Goal: Information Seeking & Learning: Check status

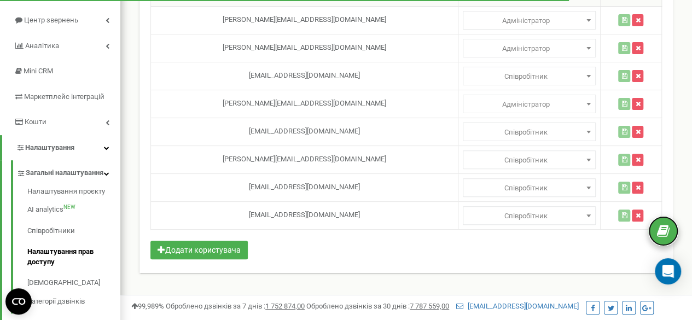
click at [667, 229] on icon at bounding box center [663, 231] width 13 height 16
click at [669, 274] on icon "Open Intercom Messenger" at bounding box center [667, 271] width 14 height 14
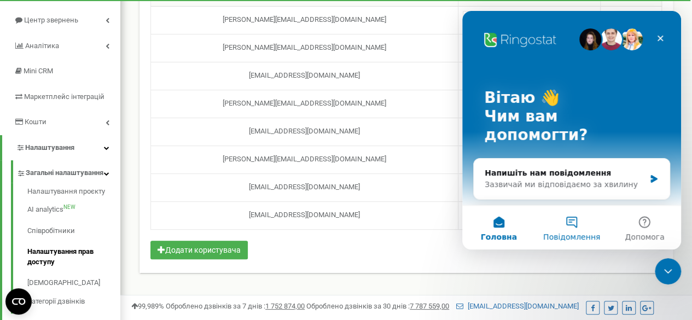
click at [577, 218] on button "Повідомлення" at bounding box center [571, 228] width 73 height 44
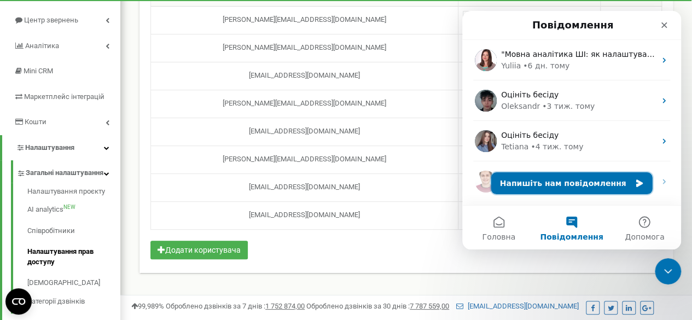
click at [587, 186] on button "Напишіть нам повідомлення" at bounding box center [571, 183] width 161 height 22
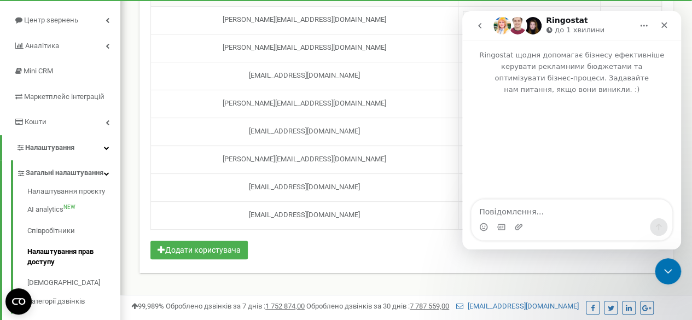
click at [574, 221] on div "Месенджер Intercom" at bounding box center [571, 226] width 200 height 17
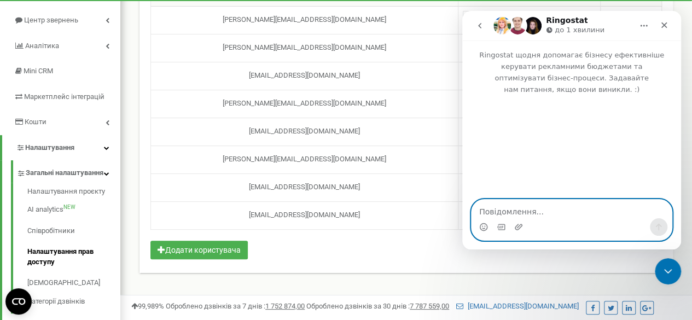
click at [570, 213] on textarea "Повідомлення..." at bounding box center [571, 209] width 200 height 19
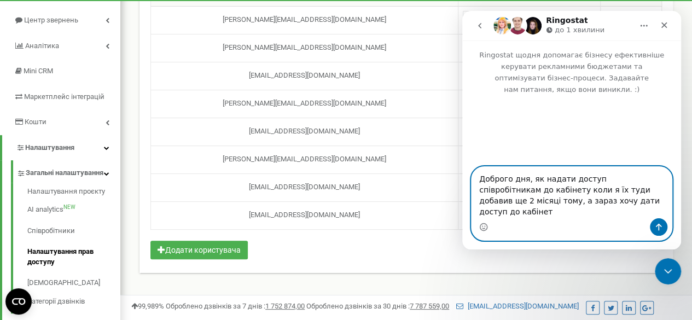
type textarea "Доброго дня, як надати доступ співробітникам до кабінету коли я їх туди добавив…"
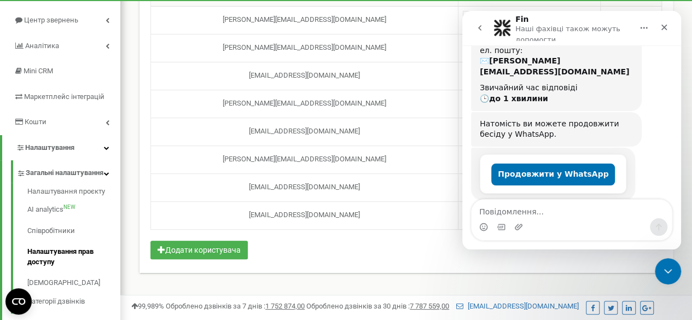
scroll to position [150, 0]
type textarea "Не хочу в вотсап"
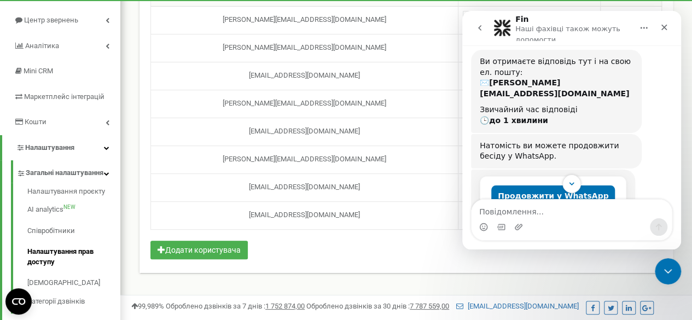
scroll to position [183, 0]
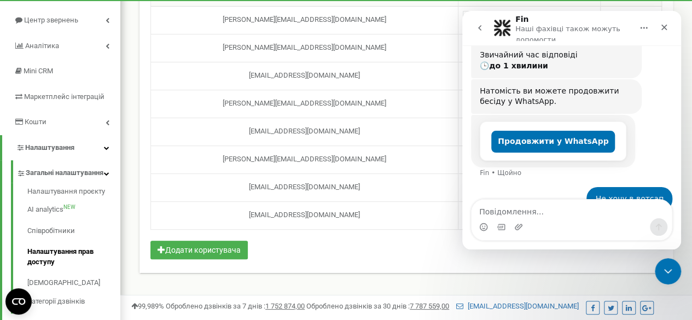
click at [350, 283] on div "Налаштування доступів до проєкту dtakademie.com Допомога Допомога У цьому меню …" at bounding box center [405, 118] width 549 height 335
click at [670, 26] on div "Закрити" at bounding box center [664, 27] width 20 height 20
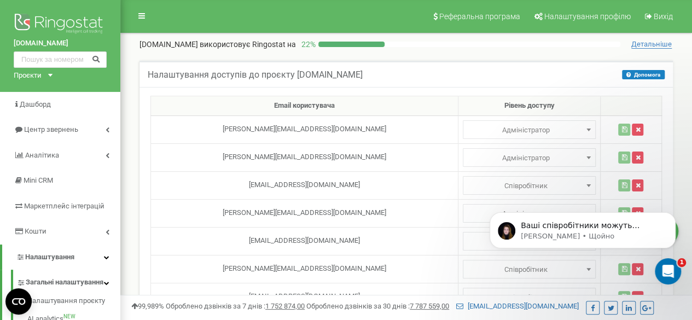
scroll to position [293, 0]
click at [557, 243] on div "Ваші співробітники можуть використати пошти на які ви їм створили доступи та за…" at bounding box center [582, 230] width 186 height 36
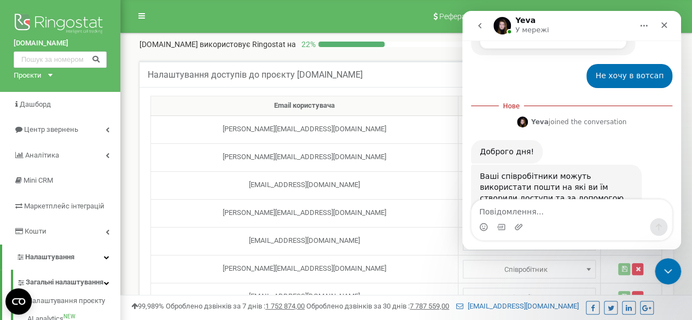
scroll to position [311, 0]
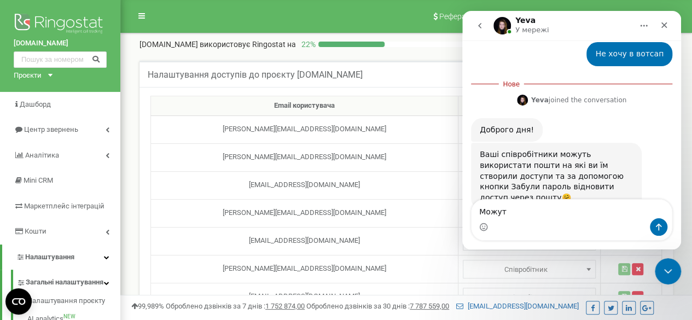
type textarea "Можуть"
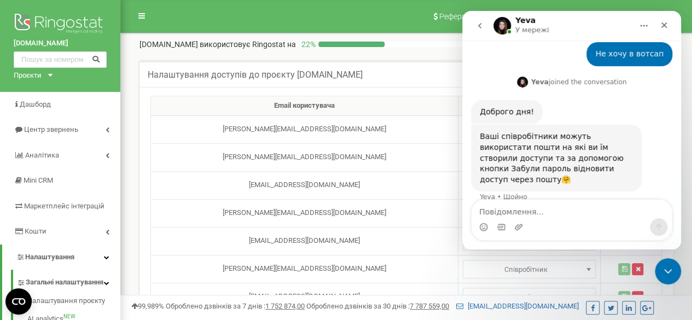
scroll to position [325, 0]
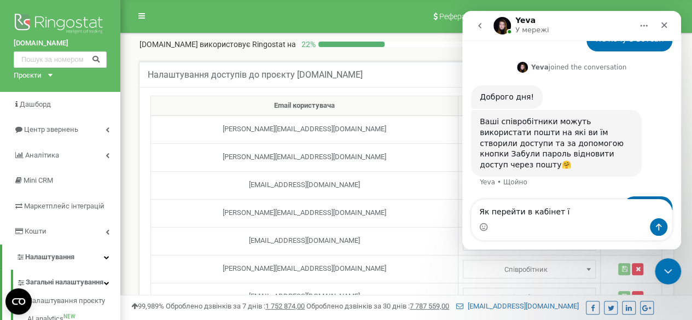
type textarea "Як перейти в кабінет їм"
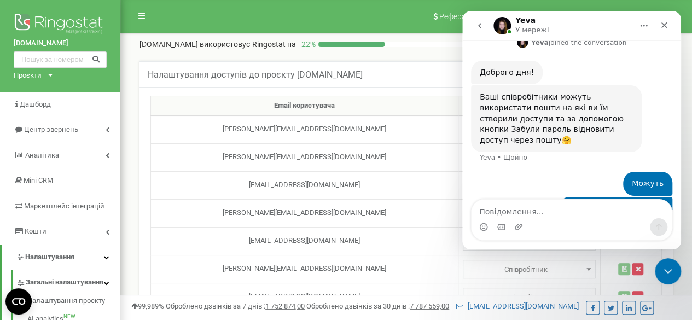
type textarea "?"
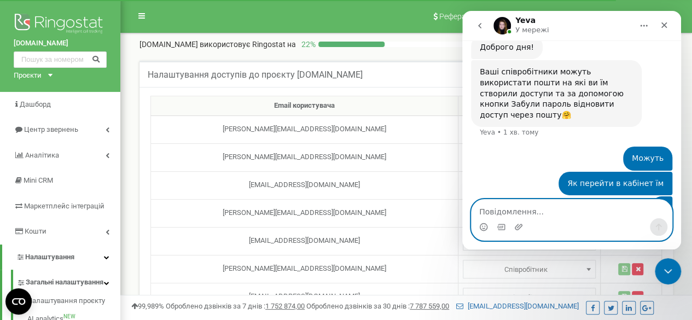
scroll to position [417, 0]
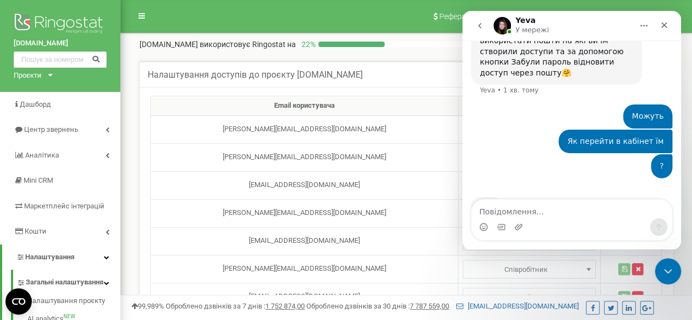
click at [309, 16] on nav "Реферальна програма Налаштування профілю Вихід" at bounding box center [405, 16] width 571 height 33
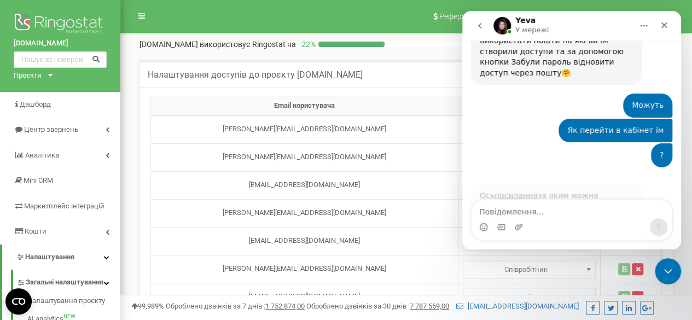
scroll to position [419, 0]
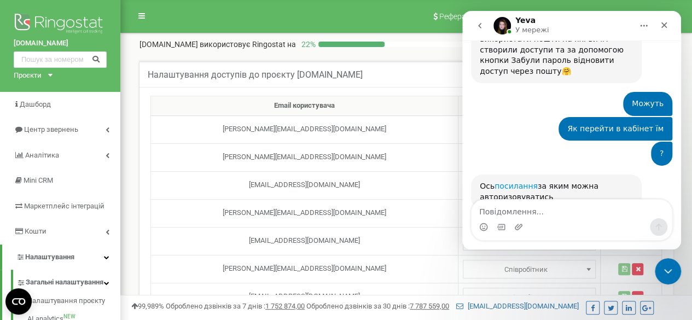
click at [512, 182] on link "посилання" at bounding box center [515, 186] width 43 height 9
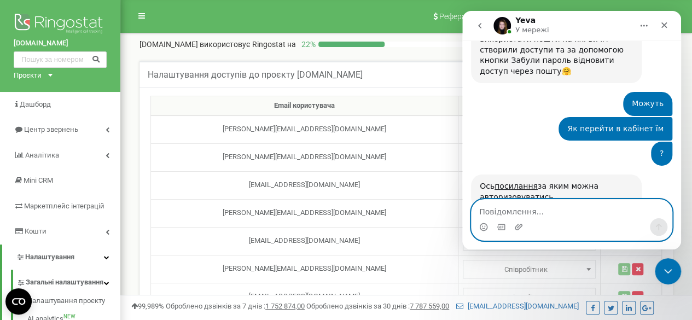
click at [534, 218] on textarea "Повідомлення..." at bounding box center [571, 209] width 200 height 19
type textarea "На пошту код не приходе"
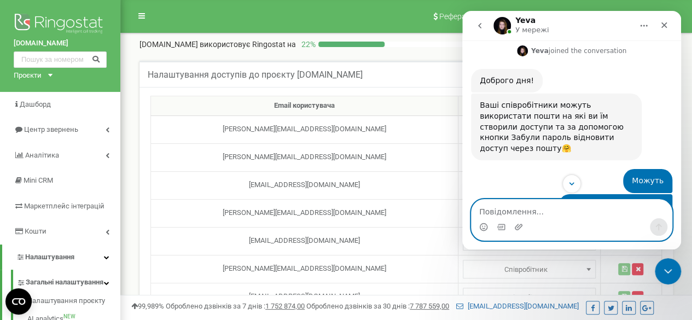
scroll to position [451, 0]
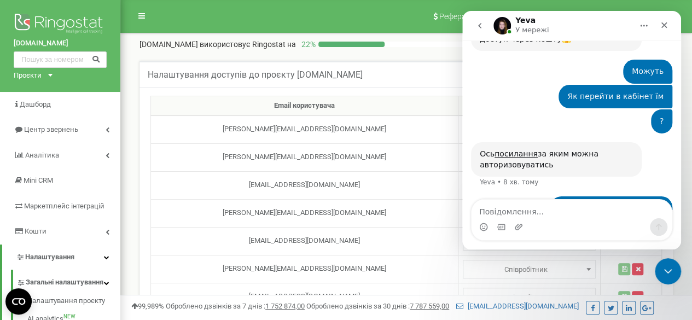
click at [405, 67] on div "Налаштування доступів до проєкту dtakademie.com Допомога Допомога У цьому меню …" at bounding box center [405, 74] width 533 height 26
click at [669, 20] on div "Закрити" at bounding box center [664, 25] width 20 height 20
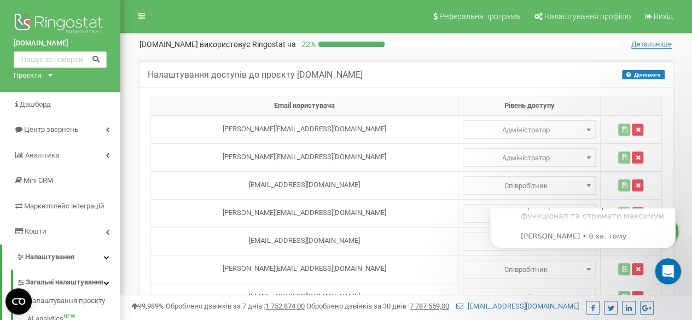
scroll to position [0, 0]
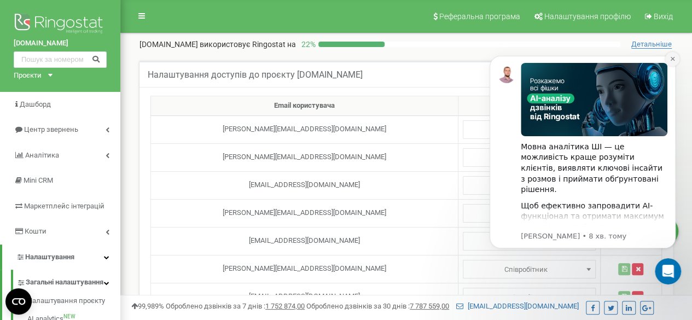
drag, startPoint x: 670, startPoint y: 60, endPoint x: 1149, endPoint y: 100, distance: 480.6
click at [670, 61] on icon "Dismiss notification" at bounding box center [672, 59] width 6 height 6
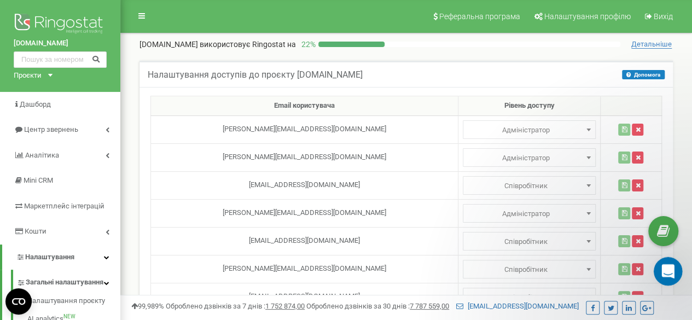
click at [669, 267] on icon "Відкрити програму для спілкування Intercom" at bounding box center [666, 270] width 18 height 18
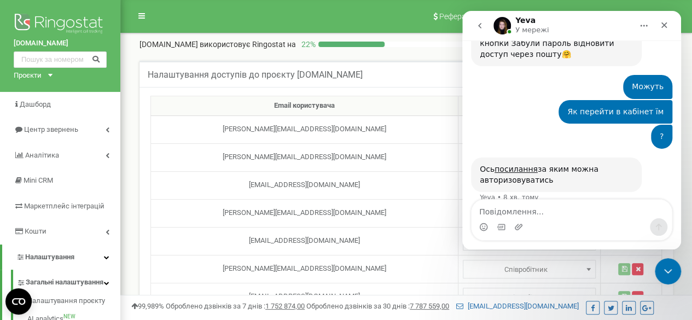
scroll to position [451, 0]
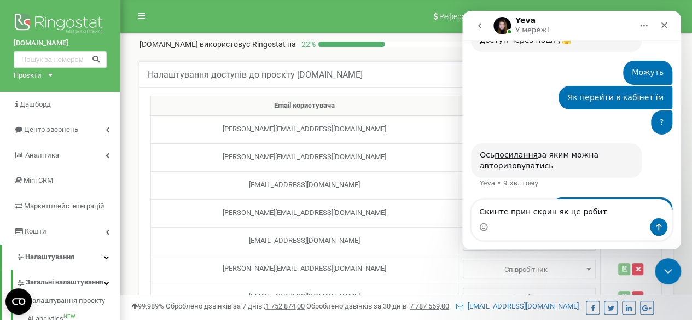
type textarea "Скинте прин скрин як це робити"
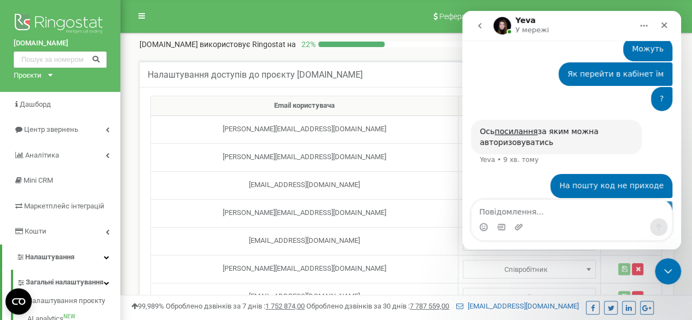
scroll to position [476, 0]
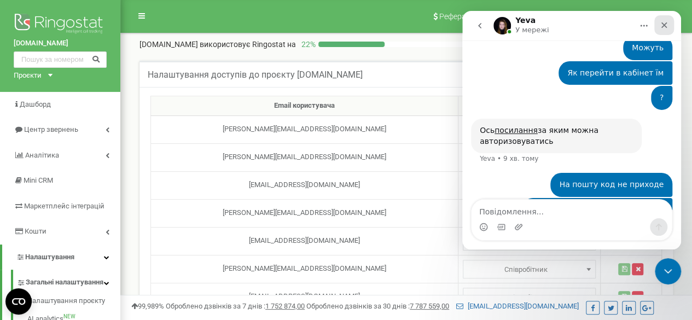
click at [664, 24] on icon "Закрити" at bounding box center [663, 25] width 9 height 9
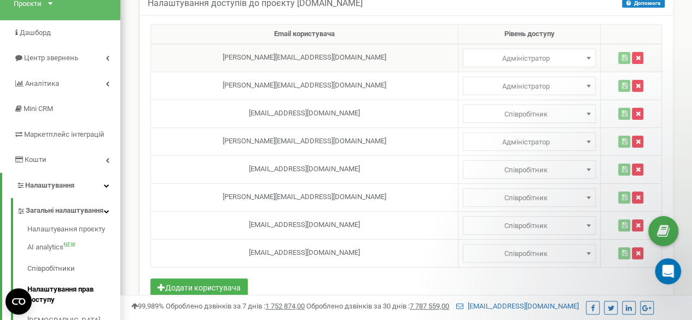
scroll to position [55, 0]
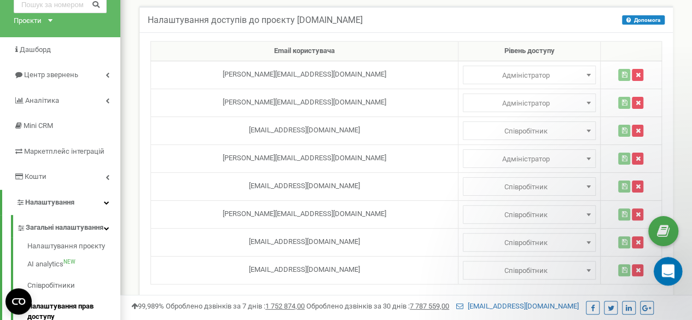
click at [665, 272] on icon "Відкрити програму для спілкування Intercom" at bounding box center [666, 270] width 18 height 18
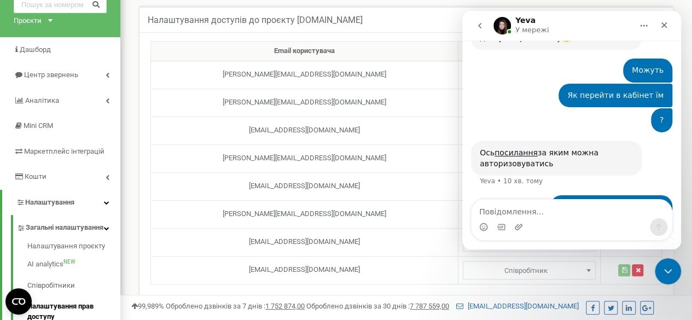
scroll to position [476, 0]
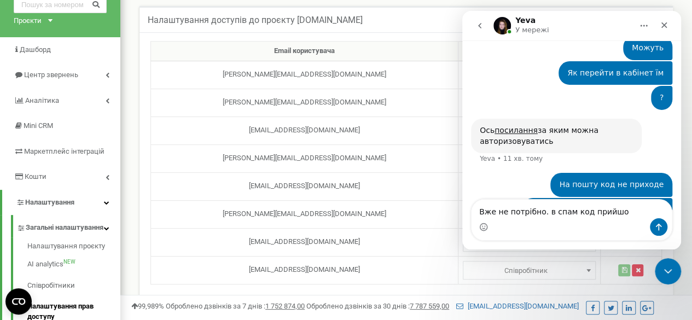
type textarea "Вже не потрібно. в спам код прийшов"
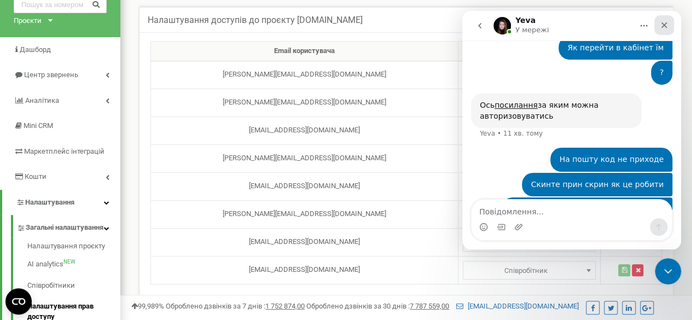
click at [669, 26] on div "Закрити" at bounding box center [664, 25] width 20 height 20
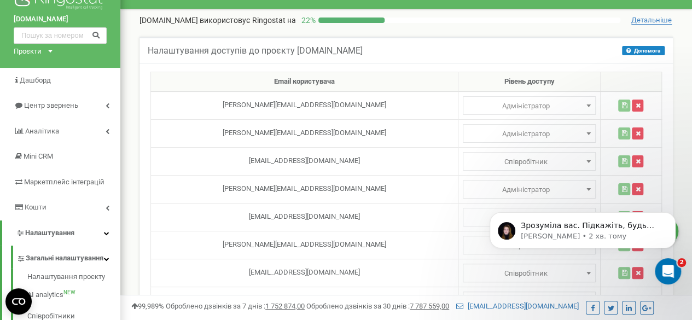
scroll to position [0, 0]
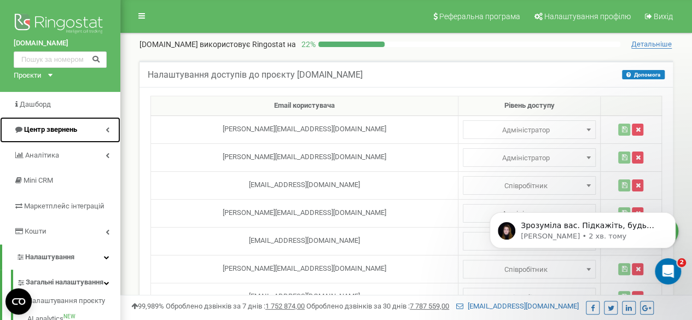
click at [56, 133] on span "Центр звернень" at bounding box center [50, 129] width 53 height 8
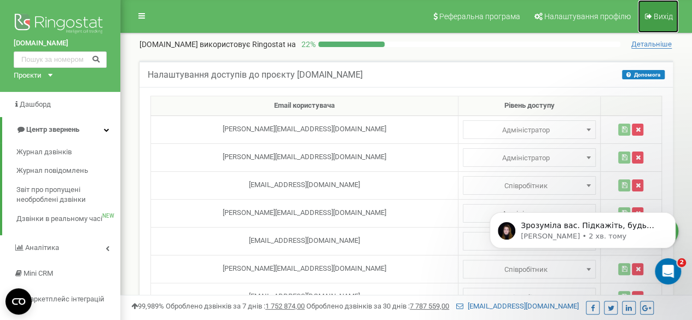
click at [653, 20] on link "Вихід" at bounding box center [657, 16] width 40 height 33
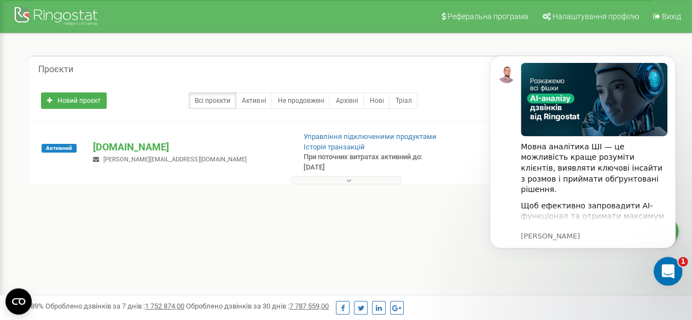
click at [666, 282] on div "Відкрити програму для спілкування Intercom" at bounding box center [666, 269] width 36 height 36
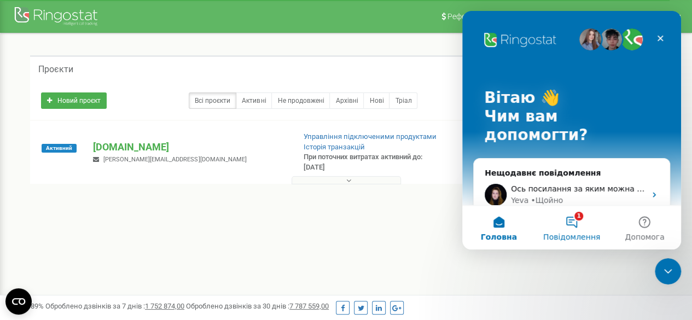
click at [569, 229] on button "1 Повідомлення" at bounding box center [571, 228] width 73 height 44
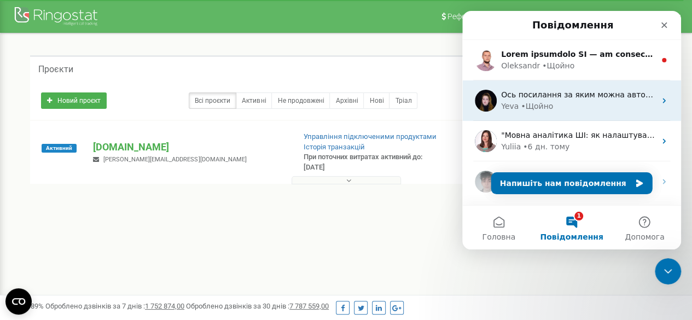
click at [553, 110] on div "Yeva • Щойно" at bounding box center [578, 106] width 154 height 11
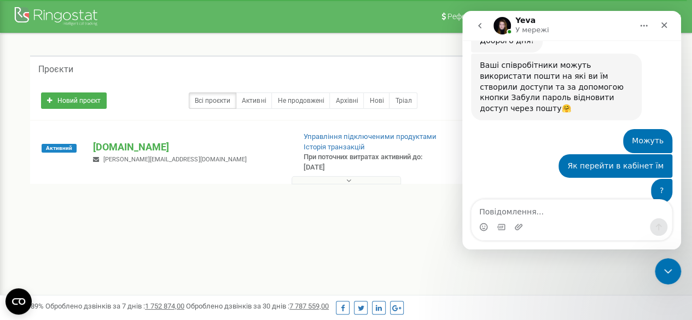
scroll to position [419, 0]
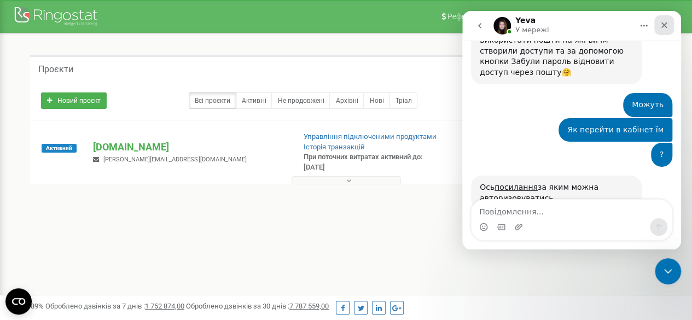
click at [666, 25] on icon "Закрити" at bounding box center [663, 25] width 9 height 9
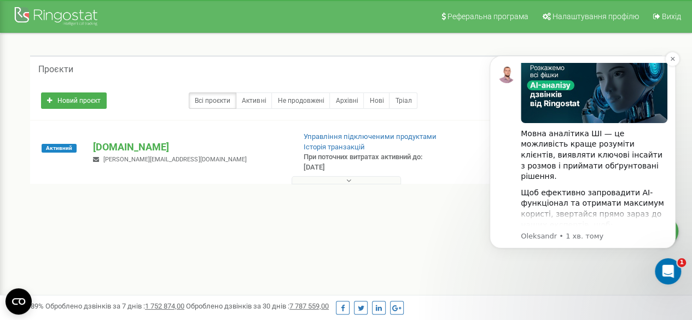
scroll to position [0, 0]
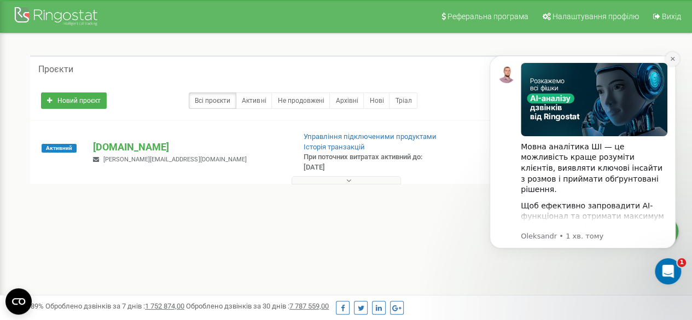
click at [672, 61] on icon "Dismiss notification" at bounding box center [672, 59] width 6 height 6
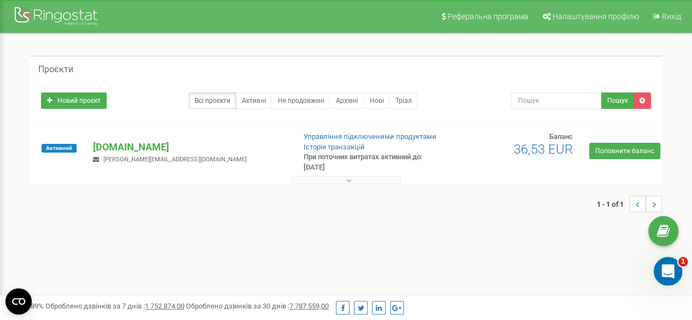
click at [669, 273] on icon "Відкрити програму для спілкування Intercom" at bounding box center [666, 270] width 18 height 18
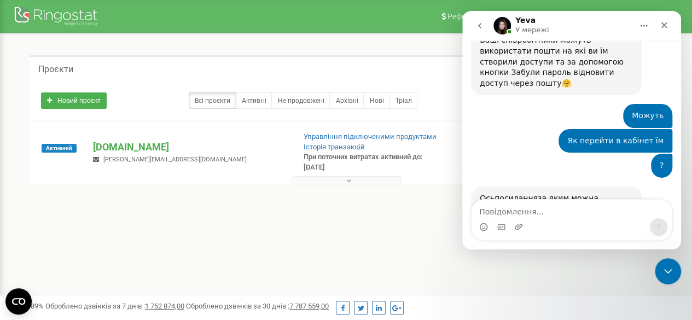
scroll to position [419, 0]
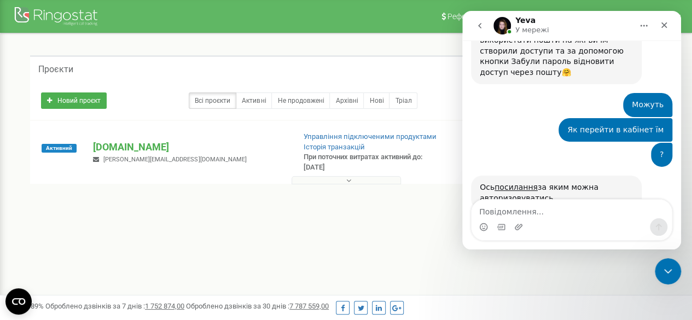
click at [639, 20] on button "Головна" at bounding box center [643, 25] width 21 height 21
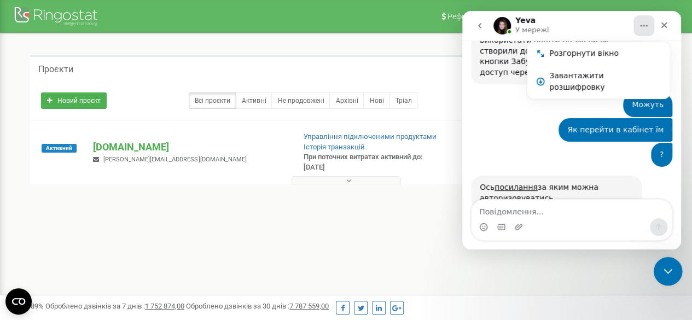
click at [664, 270] on icon "Закрити програму для спілкування Intercom" at bounding box center [665, 269] width 13 height 13
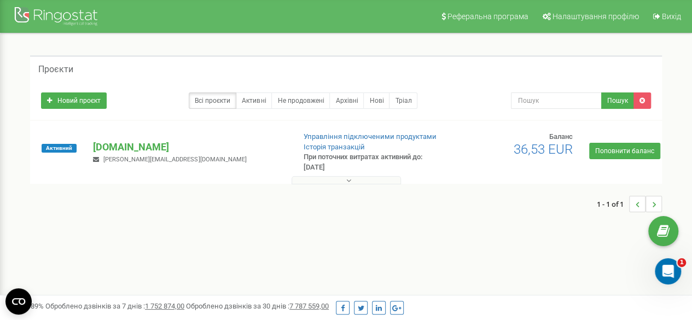
scroll to position [476, 0]
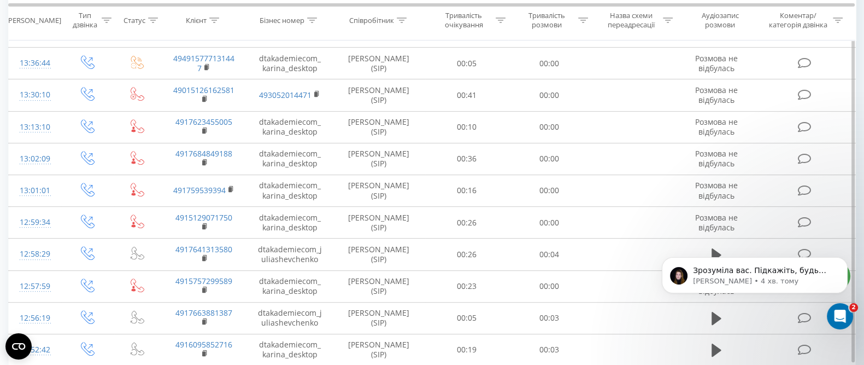
scroll to position [632, 0]
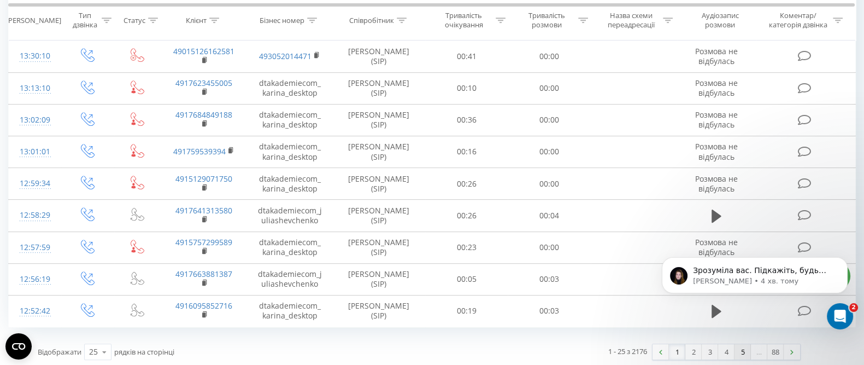
click at [742, 346] on link "5" at bounding box center [743, 351] width 16 height 15
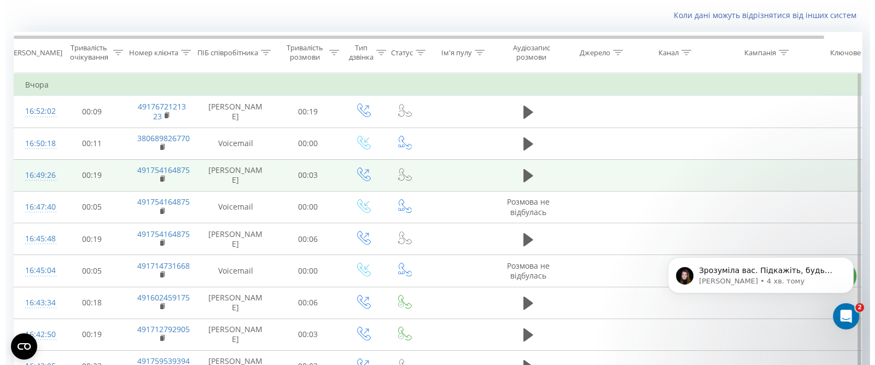
scroll to position [136, 0]
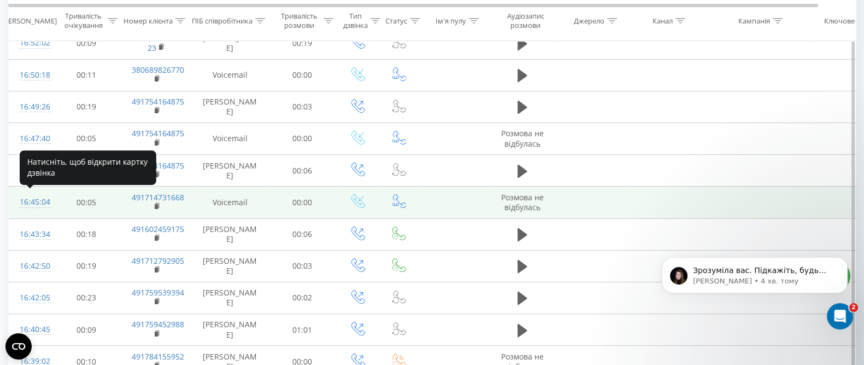
click at [39, 200] on div "16:45:04" at bounding box center [31, 201] width 22 height 21
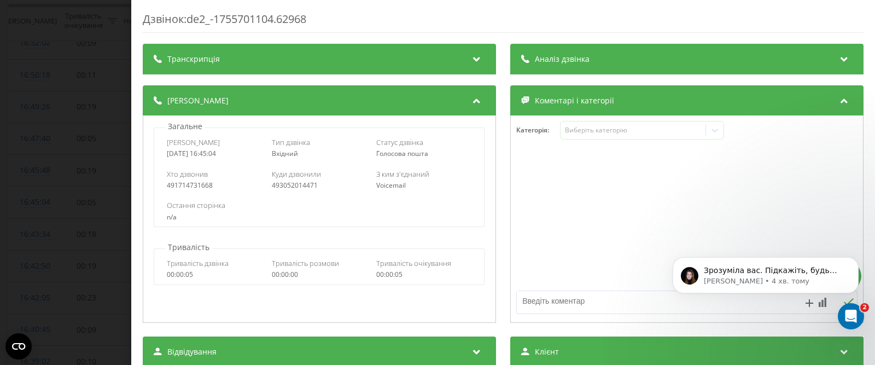
click at [448, 56] on div "Транскрипція" at bounding box center [319, 59] width 353 height 31
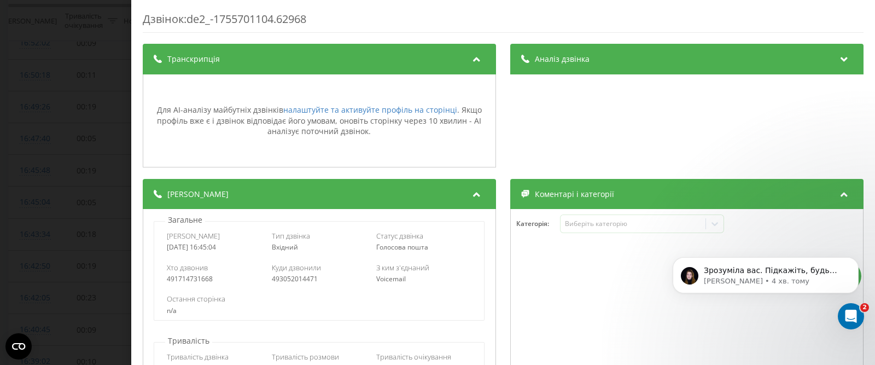
click at [460, 57] on div "Транскрипція" at bounding box center [319, 59] width 353 height 31
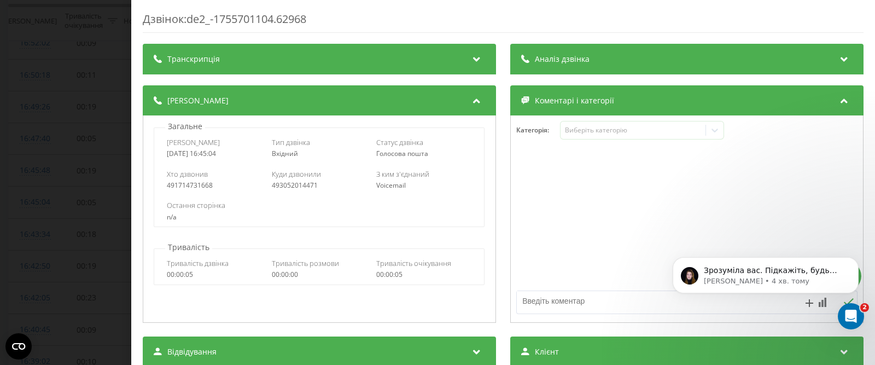
click at [685, 58] on div "Аналіз дзвінка" at bounding box center [686, 59] width 353 height 31
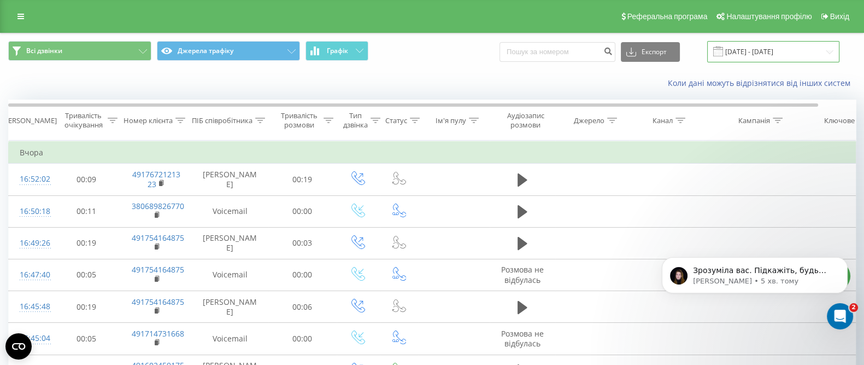
click at [775, 51] on input "[DATE] - [DATE]" at bounding box center [773, 51] width 132 height 21
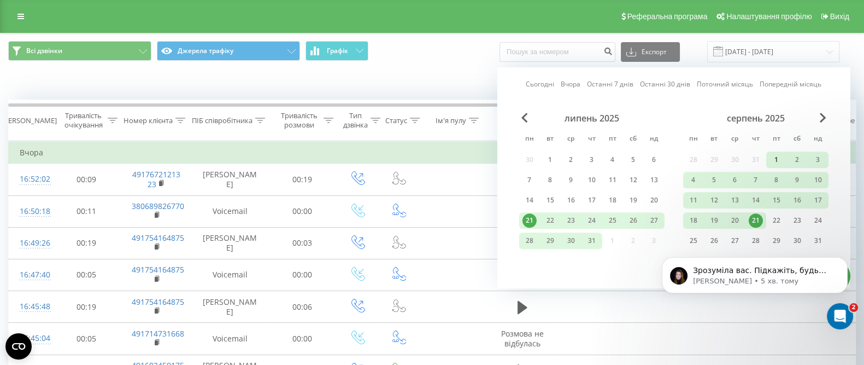
click at [775, 155] on div "1" at bounding box center [777, 160] width 14 height 14
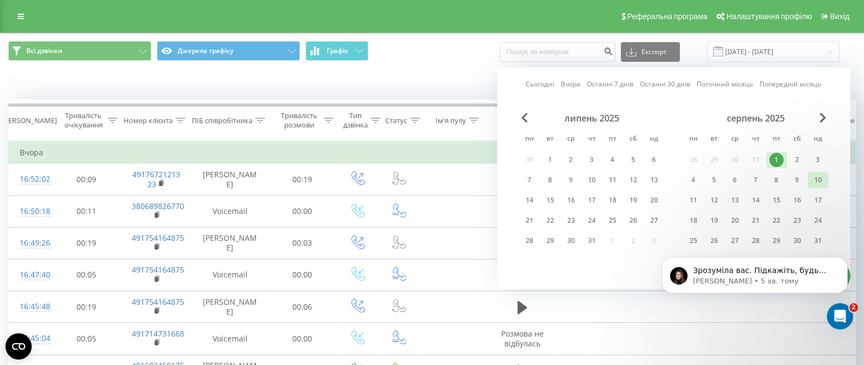
click at [817, 179] on div "10" at bounding box center [818, 180] width 14 height 14
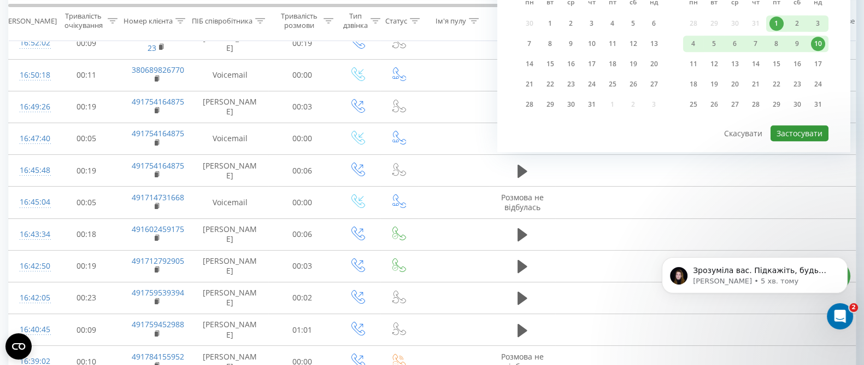
click at [808, 130] on button "Застосувати" at bounding box center [800, 133] width 58 height 16
type input "01.08.2025 - 10.08.2025"
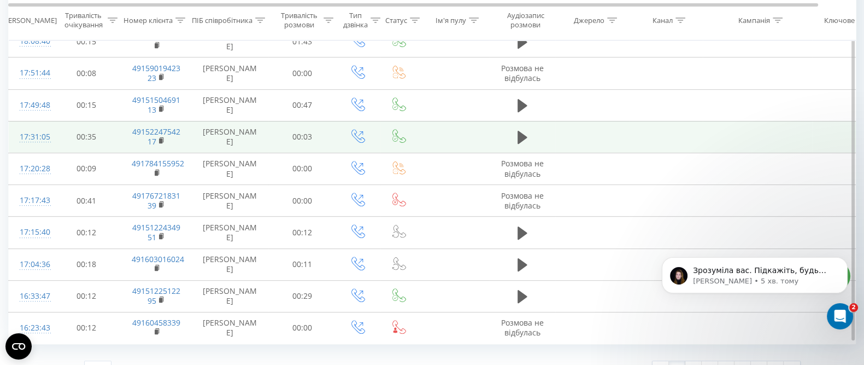
scroll to position [632, 0]
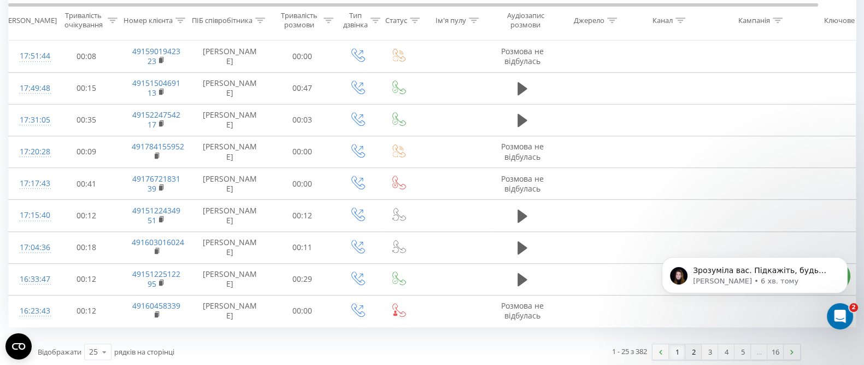
click at [693, 347] on link "2" at bounding box center [694, 351] width 16 height 15
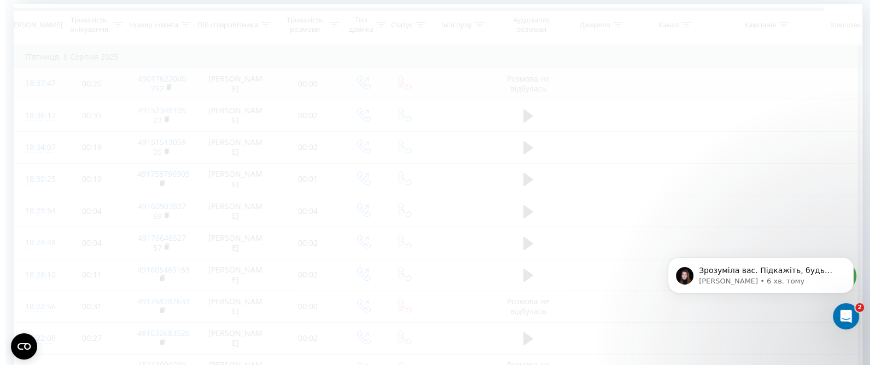
scroll to position [72, 0]
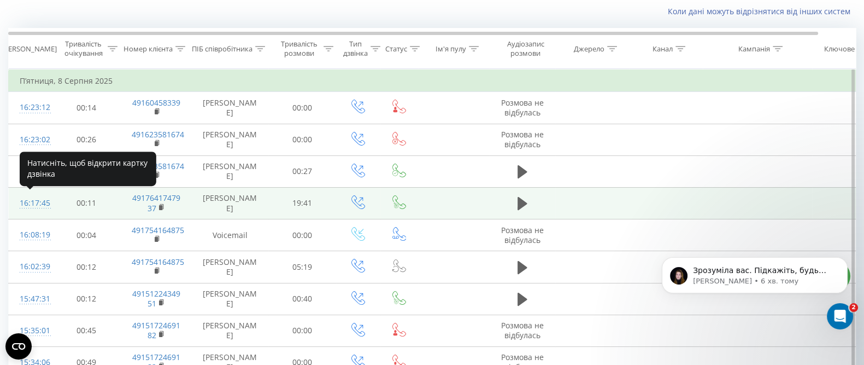
click at [41, 201] on div "16:17:45" at bounding box center [31, 202] width 22 height 21
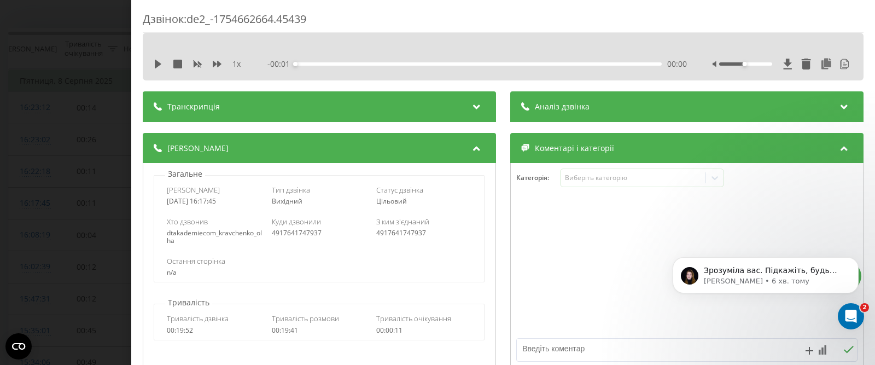
click at [838, 103] on icon at bounding box center [844, 105] width 13 height 11
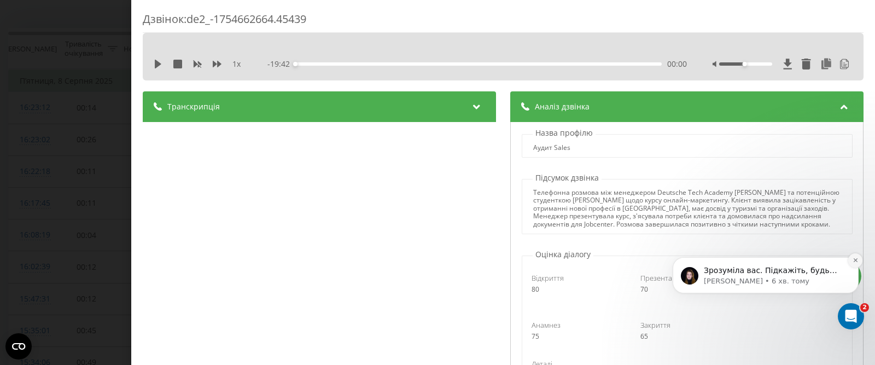
click at [853, 261] on icon "Dismiss notification" at bounding box center [855, 260] width 4 height 4
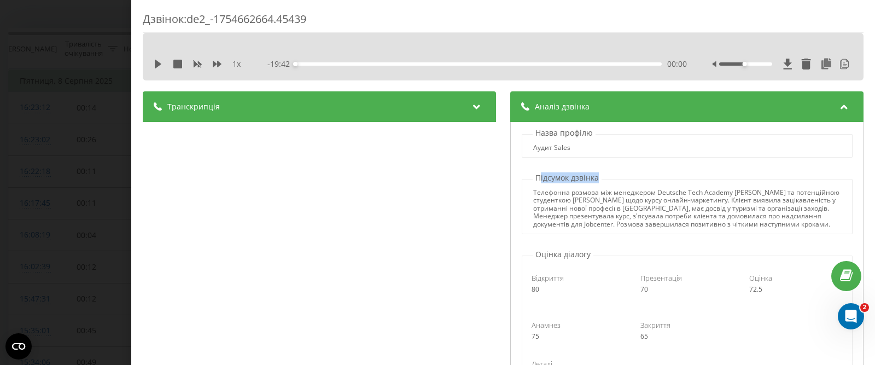
drag, startPoint x: 536, startPoint y: 177, endPoint x: 587, endPoint y: 180, distance: 51.5
click at [589, 180] on p "Підсумок дзвінка" at bounding box center [567, 177] width 69 height 11
drag, startPoint x: 530, startPoint y: 176, endPoint x: 593, endPoint y: 179, distance: 62.4
click at [593, 179] on p "Підсумок дзвінка" at bounding box center [567, 177] width 69 height 11
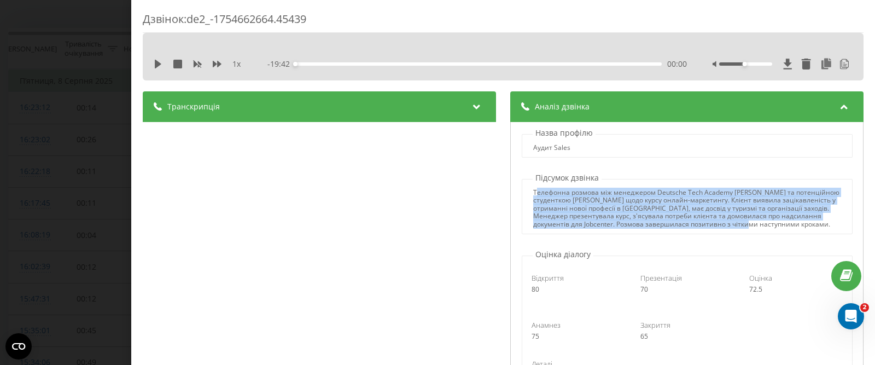
drag, startPoint x: 536, startPoint y: 195, endPoint x: 574, endPoint y: 235, distance: 55.3
click at [568, 228] on div "Телефонна розмова між менеджером Deutsche Tech Academy Ольгою та потенційною ст…" at bounding box center [687, 208] width 308 height 39
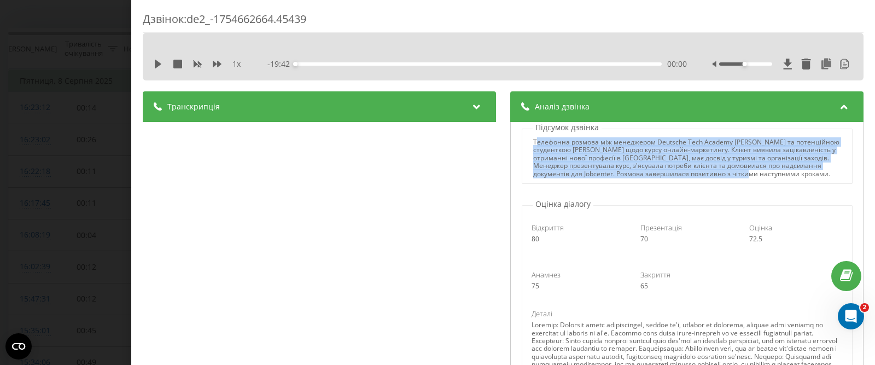
scroll to position [68, 0]
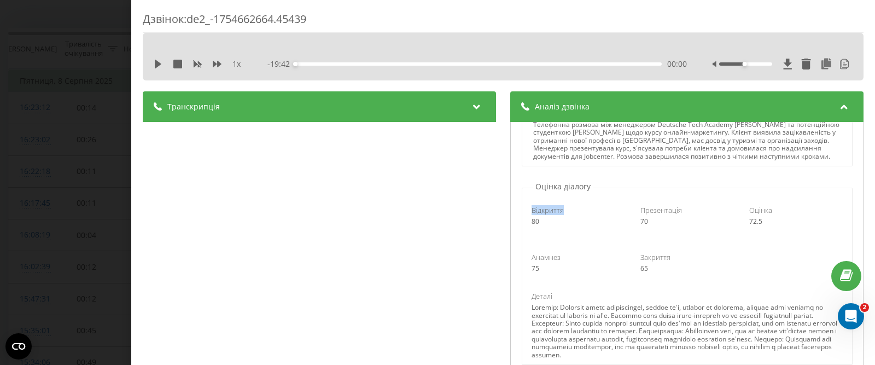
drag, startPoint x: 533, startPoint y: 219, endPoint x: 655, endPoint y: 220, distance: 121.9
click at [558, 214] on div "Відкриття" at bounding box center [577, 210] width 93 height 10
drag, startPoint x: 640, startPoint y: 219, endPoint x: 678, endPoint y: 217, distance: 37.8
click at [678, 215] on div "Презентація" at bounding box center [686, 210] width 93 height 10
drag, startPoint x: 561, startPoint y: 219, endPoint x: 527, endPoint y: 214, distance: 34.2
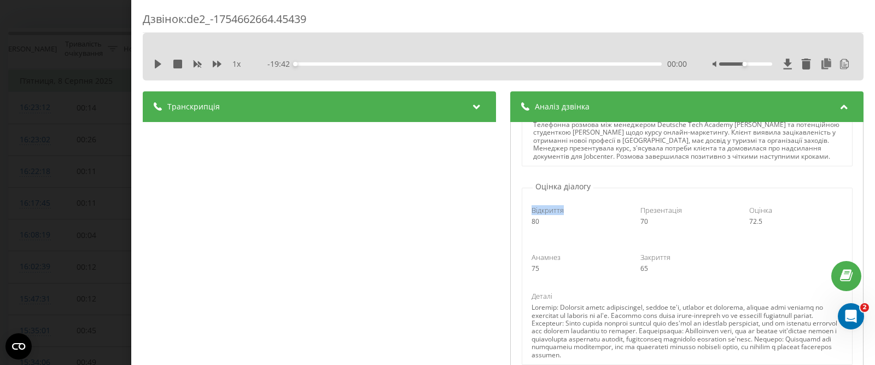
click at [531, 214] on div "Відкриття" at bounding box center [577, 210] width 93 height 10
drag, startPoint x: 558, startPoint y: 260, endPoint x: 525, endPoint y: 264, distance: 32.5
click at [524, 262] on div "Анамнез 75" at bounding box center [578, 262] width 109 height 21
drag, startPoint x: 674, startPoint y: 214, endPoint x: 634, endPoint y: 220, distance: 39.8
click at [640, 215] on div "Презентація" at bounding box center [686, 210] width 93 height 10
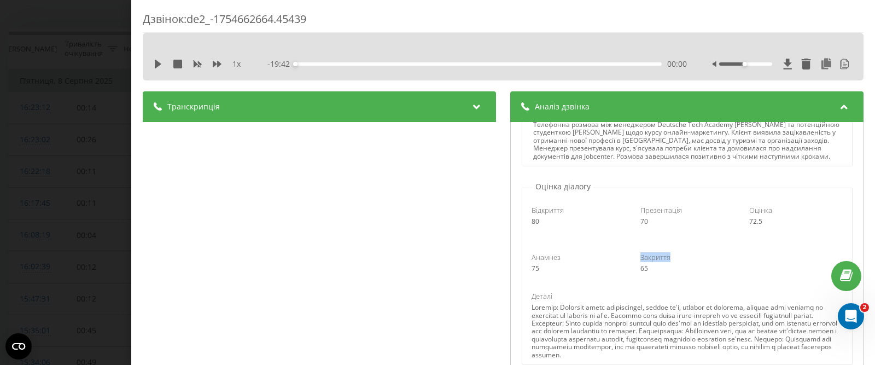
drag, startPoint x: 662, startPoint y: 264, endPoint x: 626, endPoint y: 260, distance: 35.7
click at [633, 260] on div "Закриття 65" at bounding box center [687, 262] width 109 height 21
drag, startPoint x: 735, startPoint y: 228, endPoint x: 748, endPoint y: 230, distance: 13.8
click at [749, 225] on div "72.5" at bounding box center [795, 222] width 93 height 8
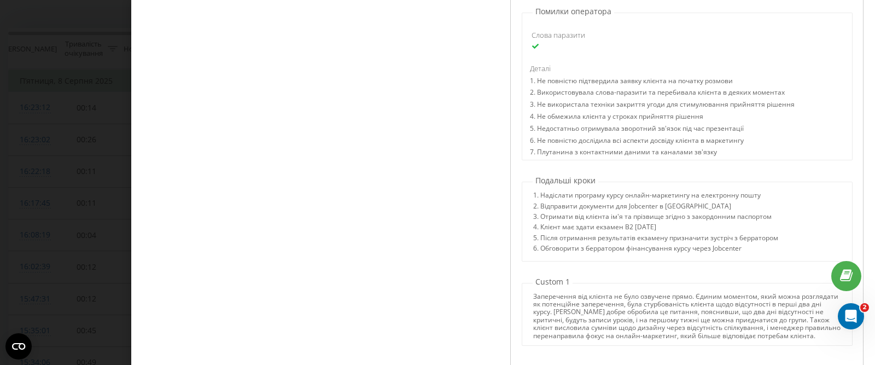
scroll to position [273, 0]
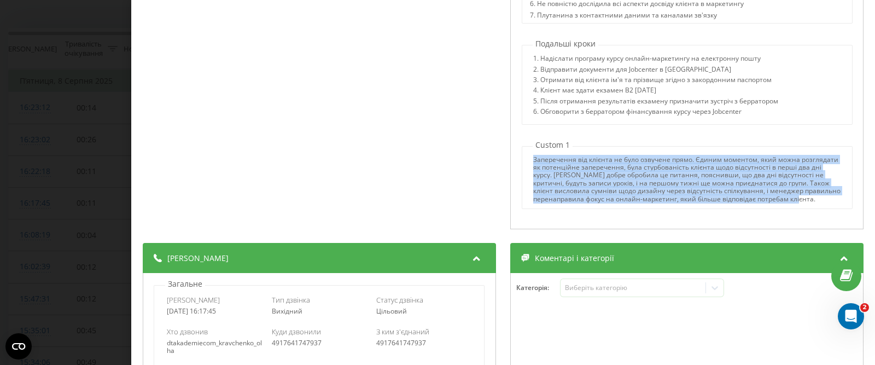
drag, startPoint x: 527, startPoint y: 150, endPoint x: 592, endPoint y: 195, distance: 78.6
click at [592, 195] on div "Заперечення від клієнта не було озвучене прямо. Єдиним моментом, який можна роз…" at bounding box center [687, 179] width 308 height 47
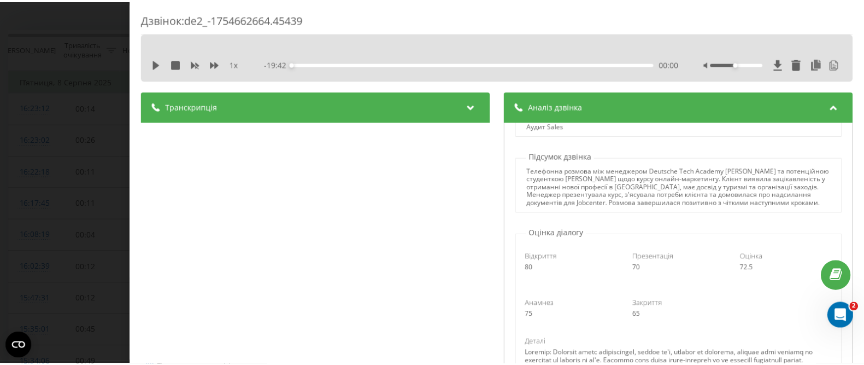
scroll to position [0, 0]
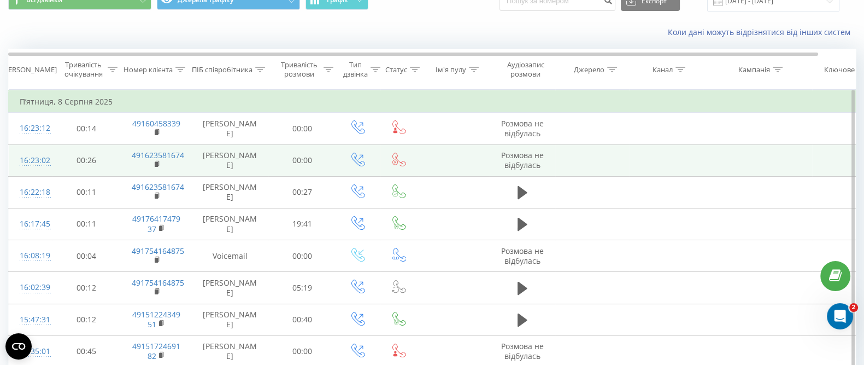
scroll to position [68, 0]
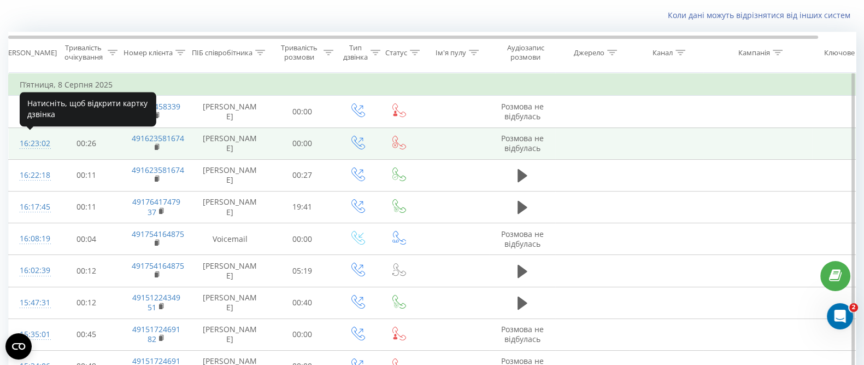
click at [36, 142] on div "16:23:02" at bounding box center [31, 143] width 22 height 21
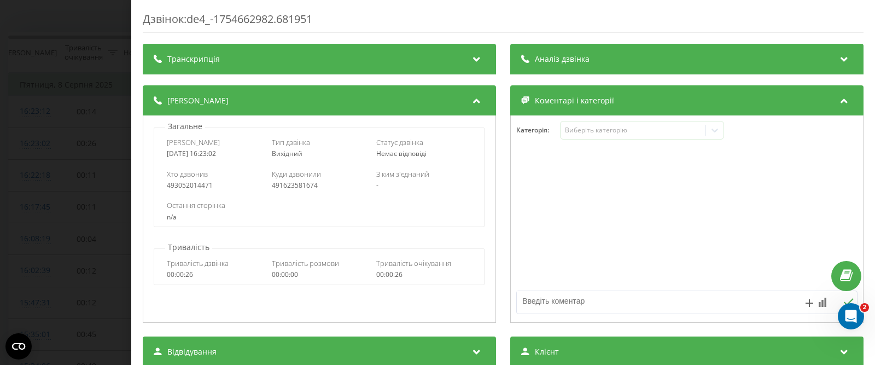
click at [815, 58] on div "Аналіз дзвінка" at bounding box center [686, 59] width 353 height 31
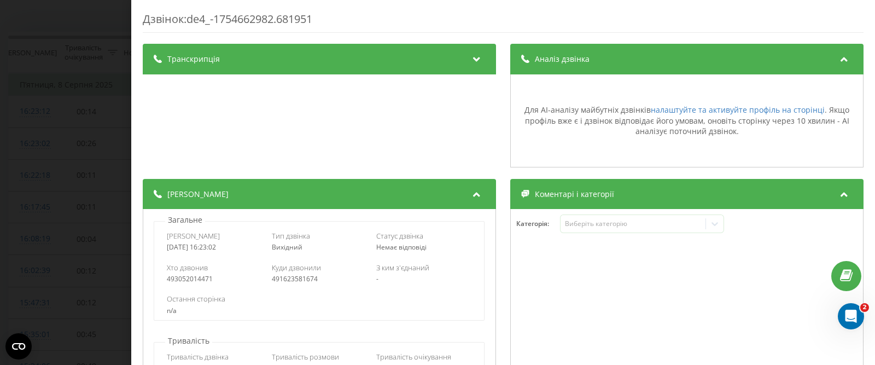
click at [814, 58] on div "Аналіз дзвінка" at bounding box center [686, 59] width 353 height 31
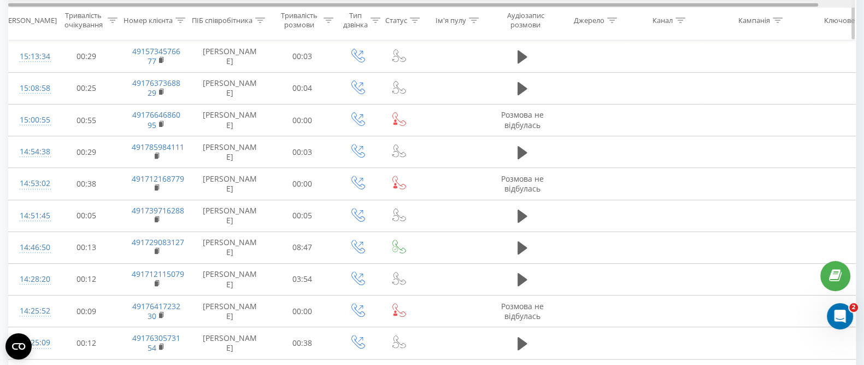
scroll to position [359, 0]
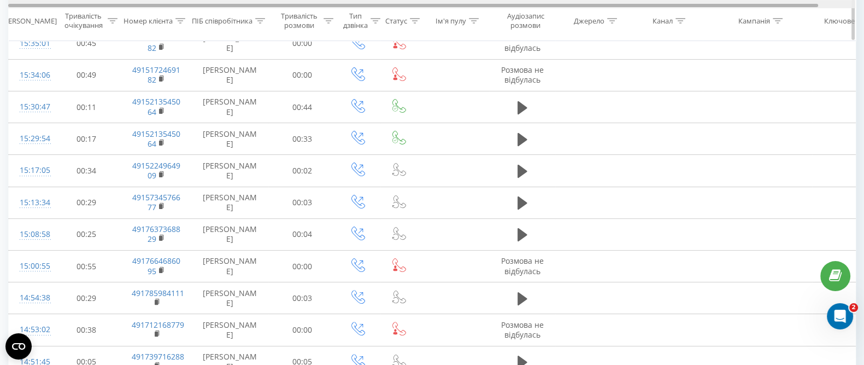
scroll to position [632, 0]
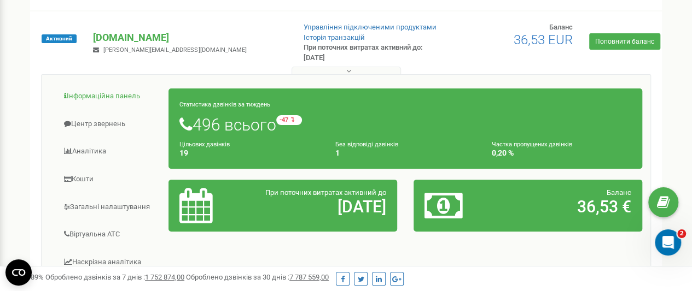
scroll to position [109, 0]
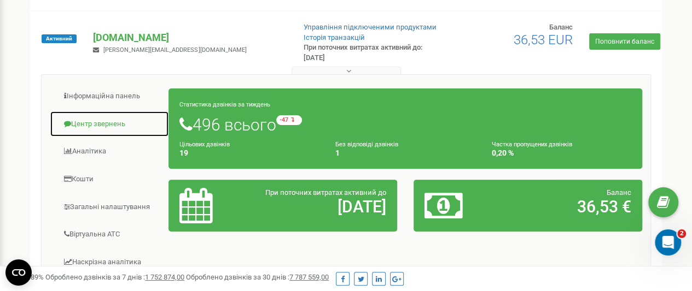
click at [102, 122] on link "Центр звернень" at bounding box center [109, 124] width 119 height 27
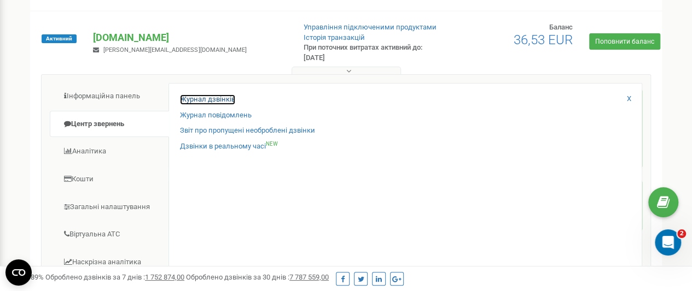
click at [221, 98] on link "Журнал дзвінків" at bounding box center [207, 100] width 55 height 10
